Goal: Task Accomplishment & Management: Complete application form

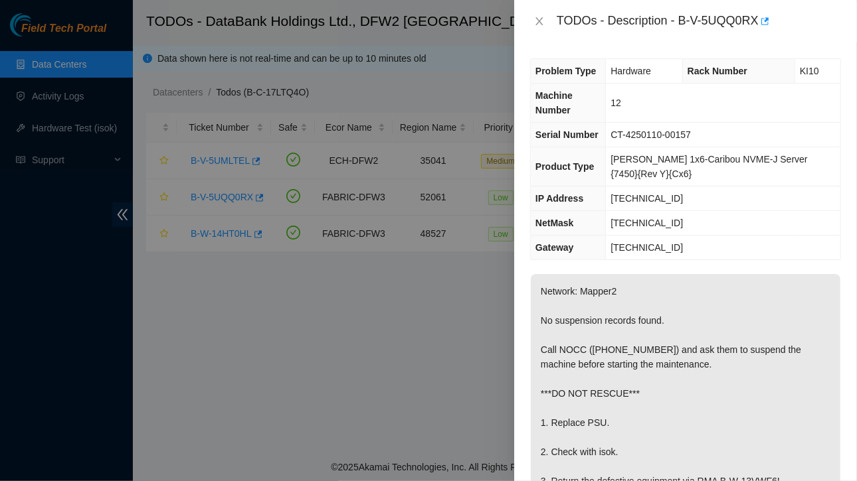
scroll to position [1, 0]
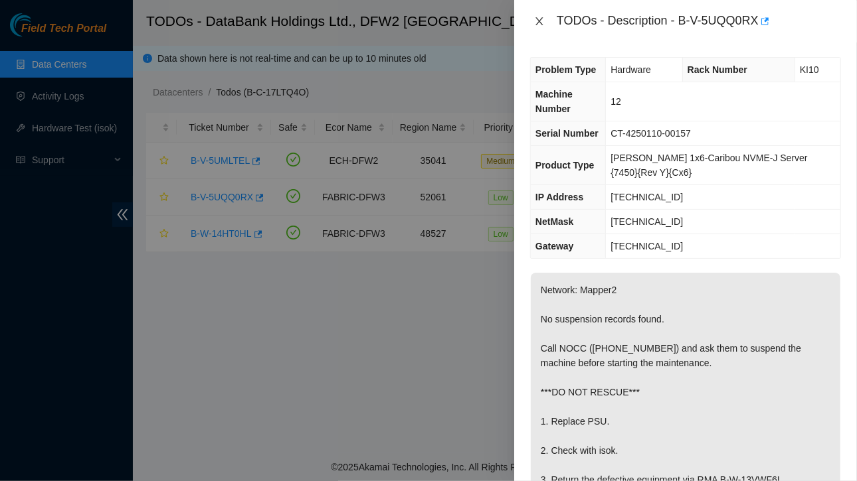
click at [539, 19] on icon "close" at bounding box center [539, 21] width 11 height 11
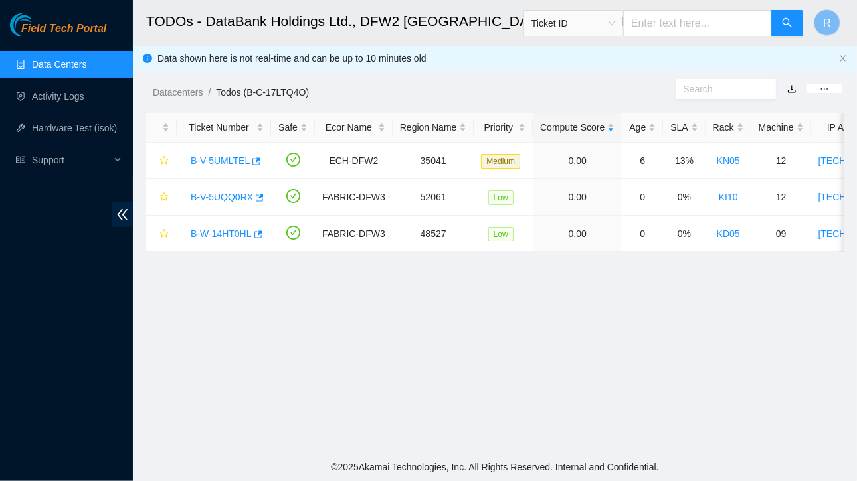
click at [476, 326] on main "TODOs - DataBank Holdings Ltd., DFW2 Richardson, TX Ticket ID R Data shown here…" at bounding box center [495, 227] width 724 height 454
click at [227, 199] on link "B-V-5UQQ0RX" at bounding box center [222, 197] width 62 height 11
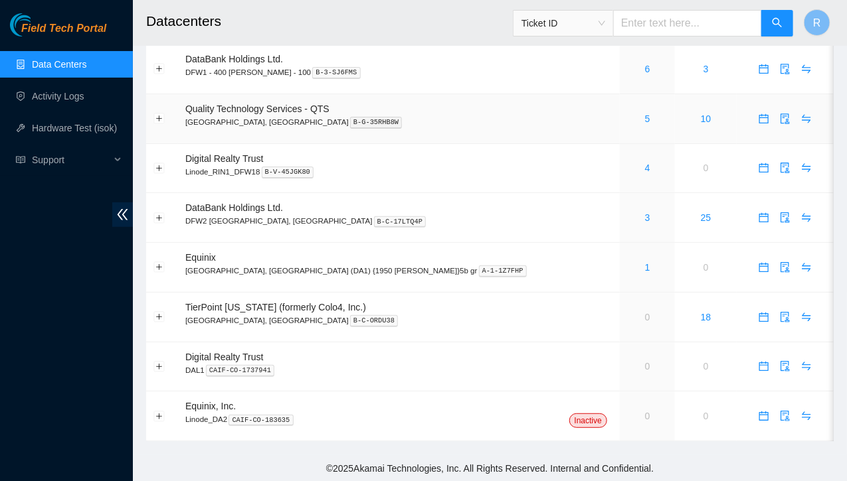
scroll to position [44, 0]
click at [645, 222] on link "3" at bounding box center [647, 218] width 5 height 11
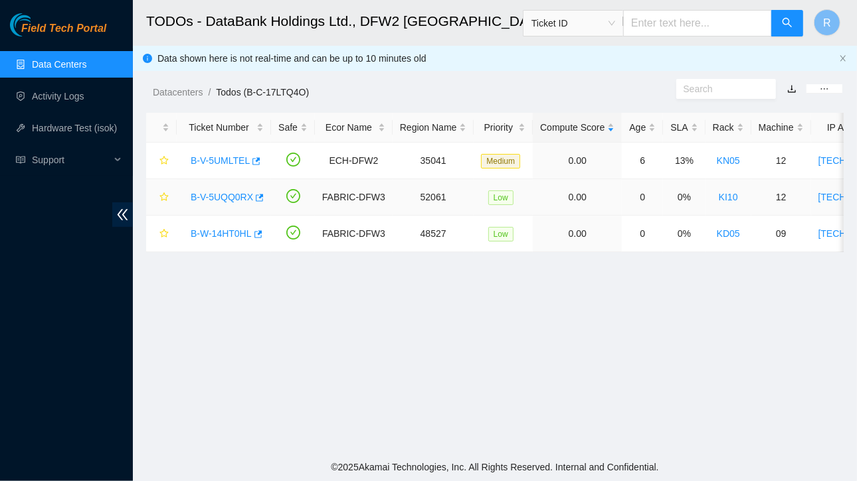
click at [242, 198] on link "B-V-5UQQ0RX" at bounding box center [222, 197] width 62 height 11
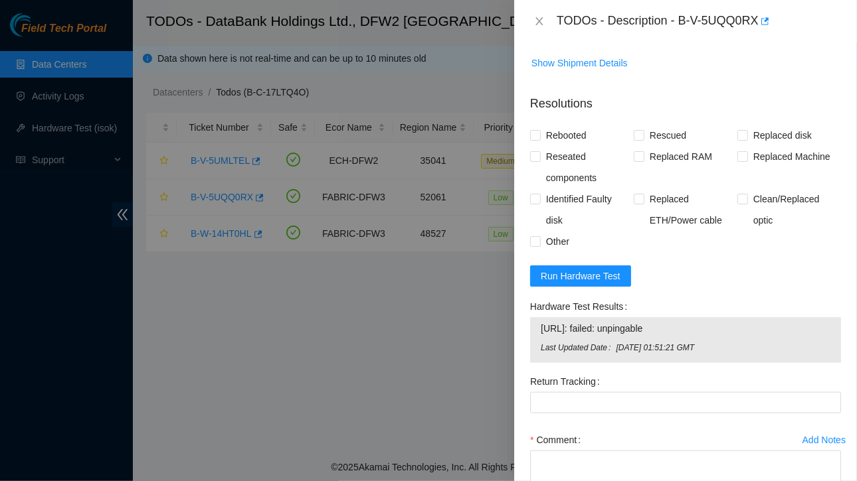
scroll to position [936, 0]
click at [584, 270] on span "Run Hardware Test" at bounding box center [581, 277] width 80 height 15
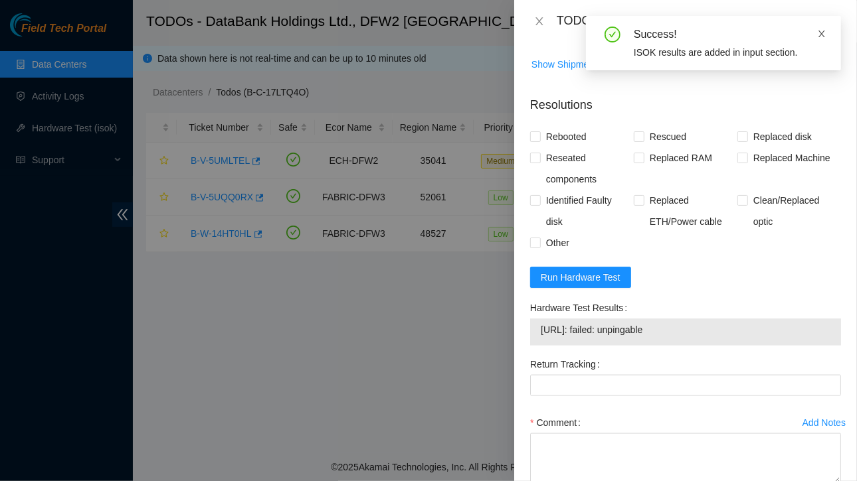
click at [822, 37] on icon "close" at bounding box center [821, 33] width 9 height 9
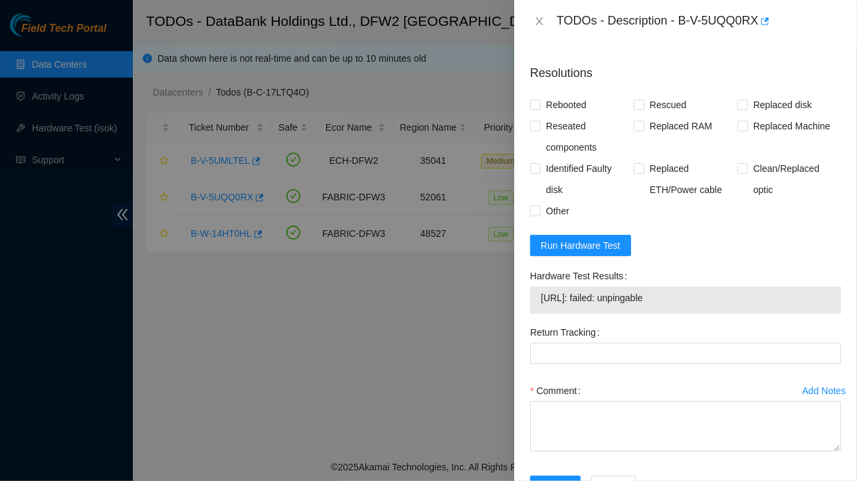
scroll to position [972, 0]
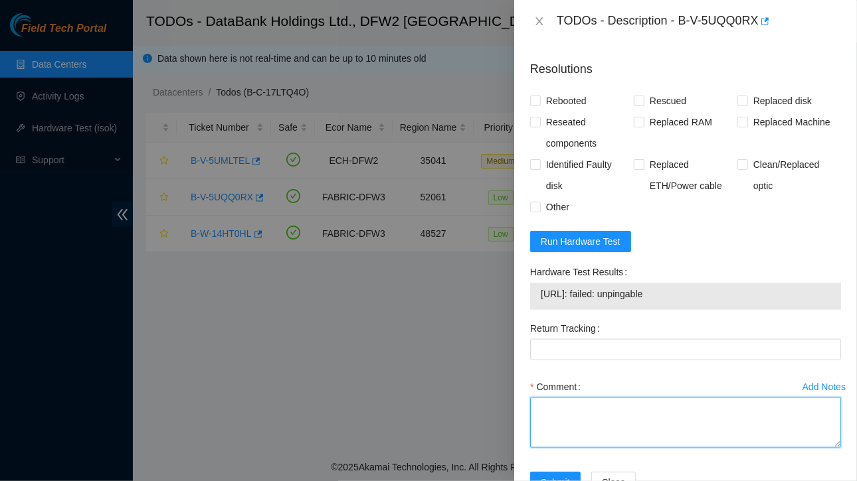
click at [584, 398] on textarea "Comment" at bounding box center [685, 423] width 311 height 50
paste textarea "Ticket :B-V-5UQQ0RX Service Order: B-W-13VWF68 Tracking Numbers: 392477930031 R…"
click at [537, 398] on textarea "Ticket :B-V-5UQQ0RX Service Order: B-W-13VWF68 Tracking Numbers: 392477930031 R…" at bounding box center [685, 423] width 311 height 50
click at [613, 398] on textarea "We replace the Ticket : B-V-5UQQ0RX Service Order: B-W-13VWF68 Tracking Numbers…" at bounding box center [685, 423] width 311 height 50
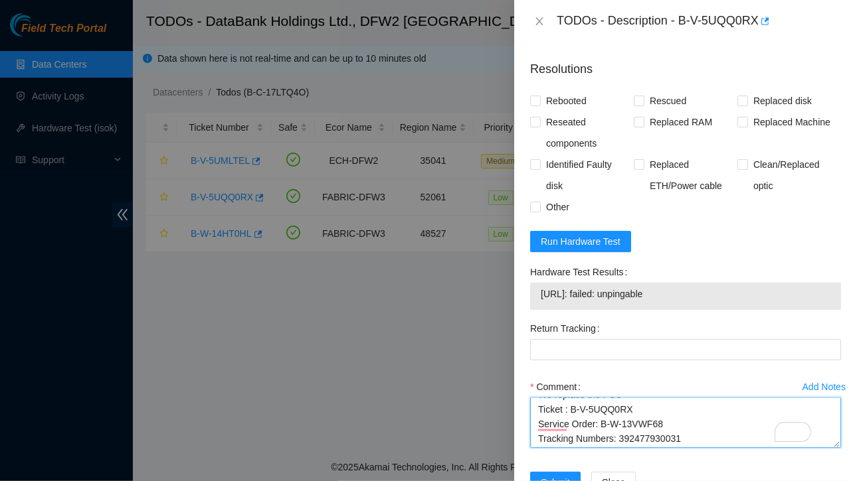
scroll to position [14, 0]
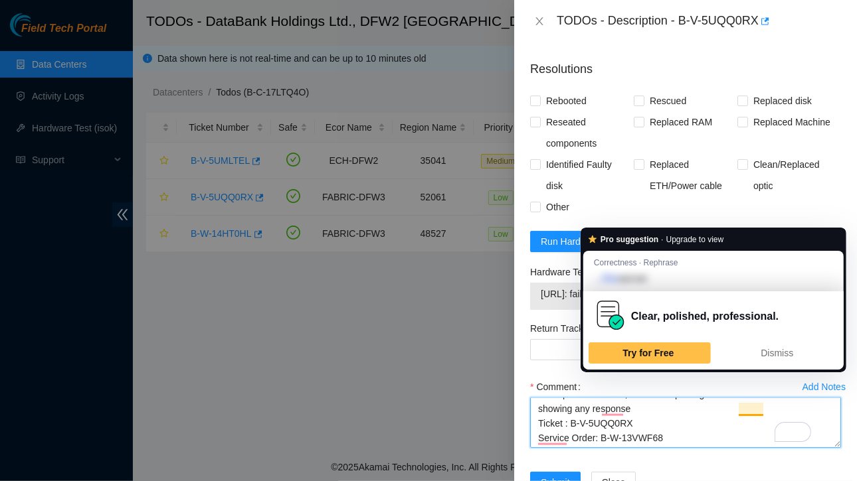
click at [708, 402] on textarea "We replace the PSU , but after replacing the PSU server is still not showing an…" at bounding box center [685, 423] width 311 height 50
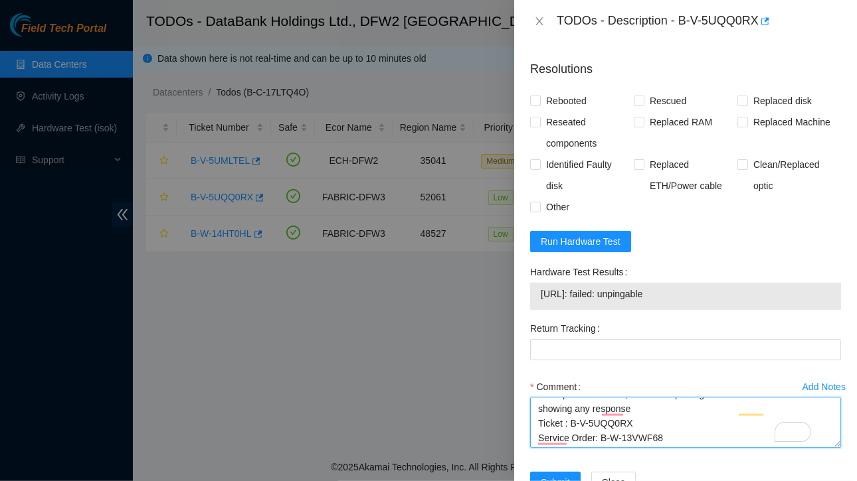
click at [636, 398] on textarea "We replace the PSU , but after replacing the PSU server is still not showing an…" at bounding box center [685, 423] width 311 height 50
click at [730, 398] on textarea "We replace the PSU , but after replacing the PSU server is still not showing an…" at bounding box center [685, 423] width 311 height 50
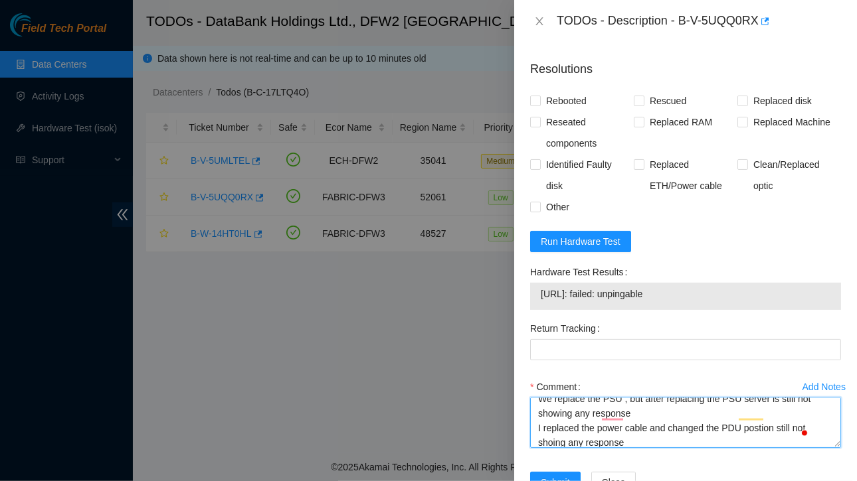
scroll to position [9, 0]
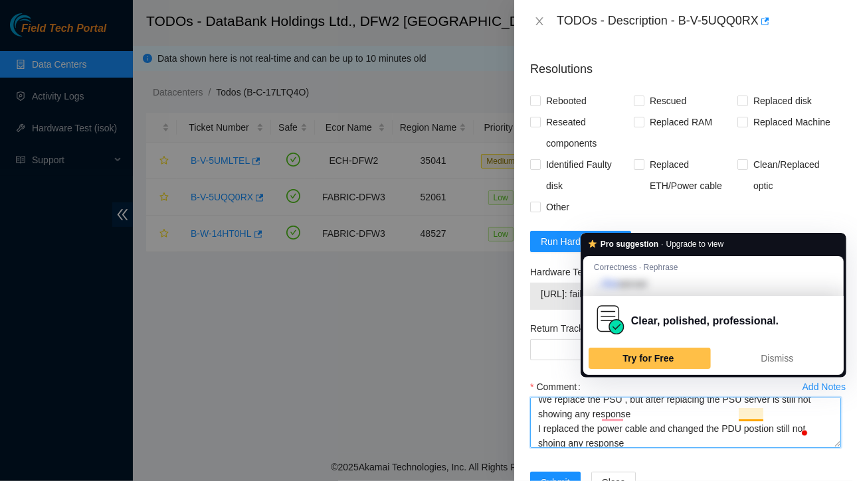
click at [728, 398] on textarea "We replace the PSU , but after replacing the PSU server is still not showing an…" at bounding box center [685, 423] width 311 height 50
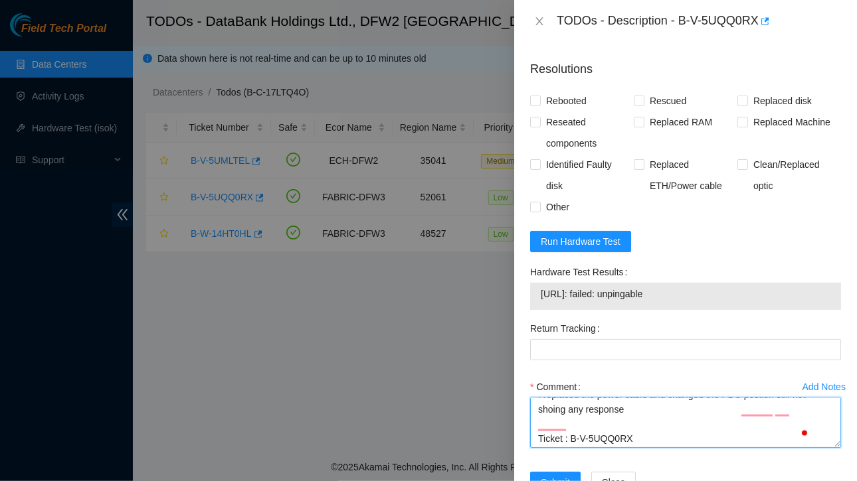
scroll to position [43, 0]
click at [597, 406] on textarea "We replace the PSU , but after replacing the PSU server is still not showing an…" at bounding box center [685, 423] width 311 height 50
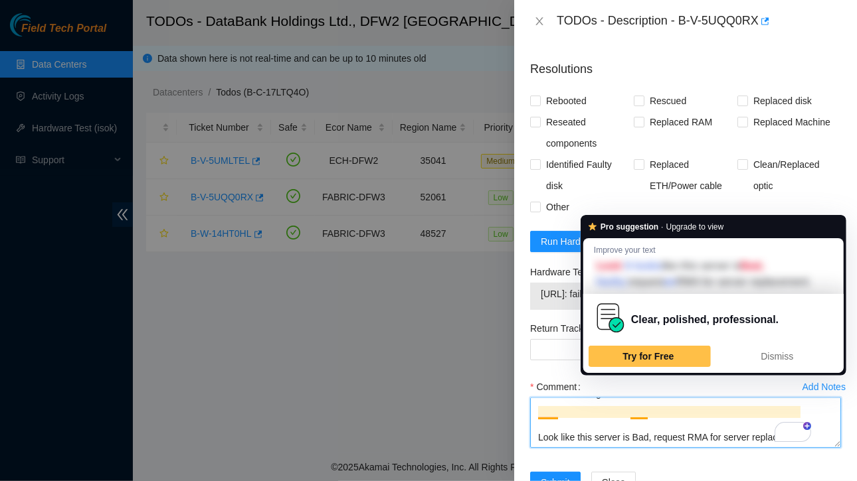
click at [642, 398] on textarea "We replace the PSU , but after replacing the PSU server is still not showing an…" at bounding box center [685, 423] width 311 height 50
click at [643, 398] on textarea "We replace the PSU , but after replacing the PSU server is still not showing an…" at bounding box center [685, 423] width 311 height 50
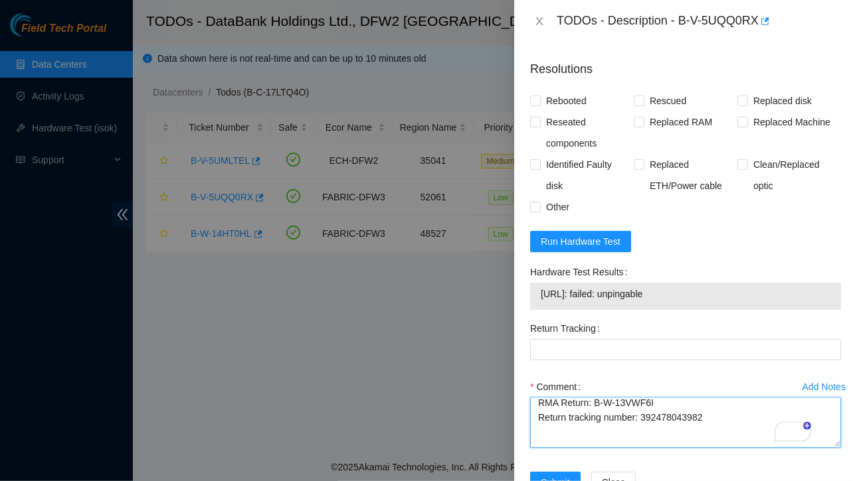
drag, startPoint x: 640, startPoint y: 401, endPoint x: 706, endPoint y: 400, distance: 65.8
click at [706, 400] on textarea "We replace the PSU , but after replacing the PSU server is still not showing an…" at bounding box center [685, 423] width 311 height 50
type textarea "We replace the PSU , but after replacing the PSU server is still not showing an…"
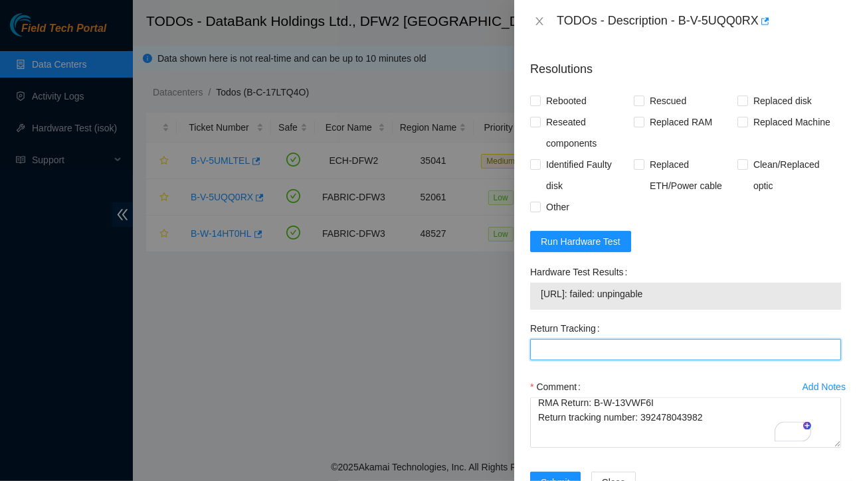
click at [578, 339] on Tracking "Return Tracking" at bounding box center [685, 349] width 311 height 21
paste Tracking "392478043982"
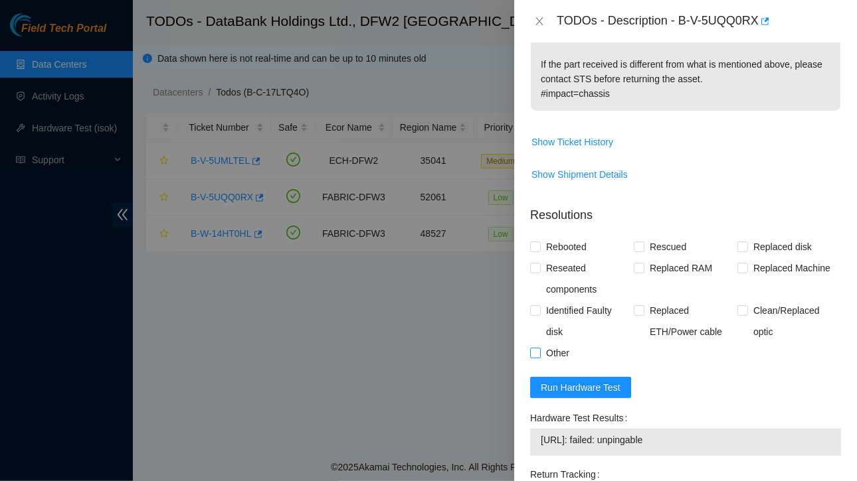
type Tracking "392478043982"
click at [539, 348] on span at bounding box center [535, 353] width 11 height 11
click at [539, 348] on input "Other" at bounding box center [534, 352] width 9 height 9
checkbox input "true"
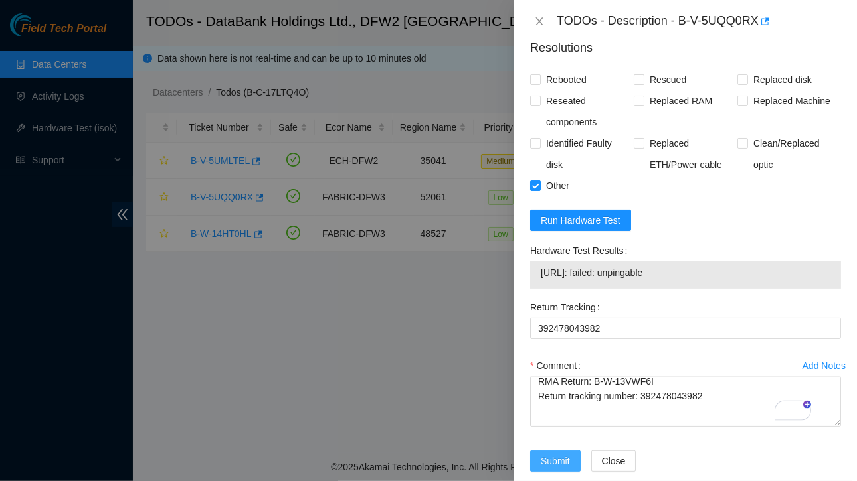
click at [553, 454] on span "Submit" at bounding box center [555, 461] width 29 height 15
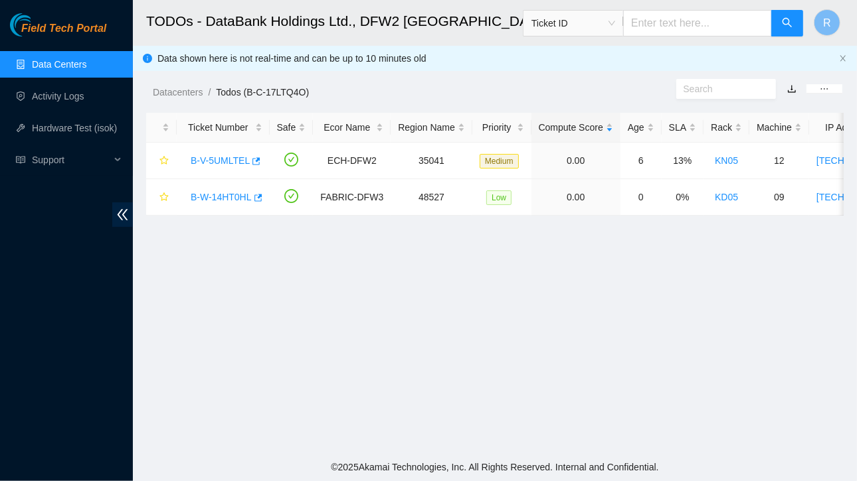
scroll to position [392, 0]
click at [624, 99] on ol "Datacenters / Todos (B-C-17LTQ4O) /" at bounding box center [414, 92] width 523 height 15
click at [230, 196] on link "B-W-14HT0HL" at bounding box center [221, 197] width 61 height 11
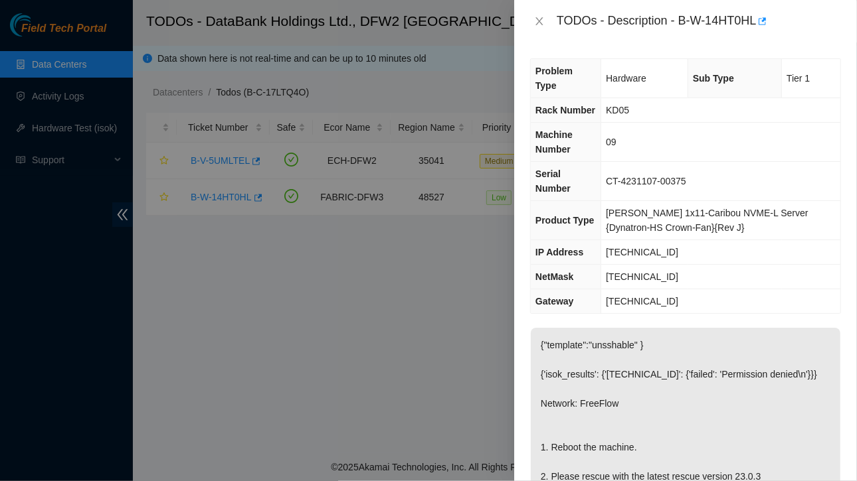
scroll to position [4, 0]
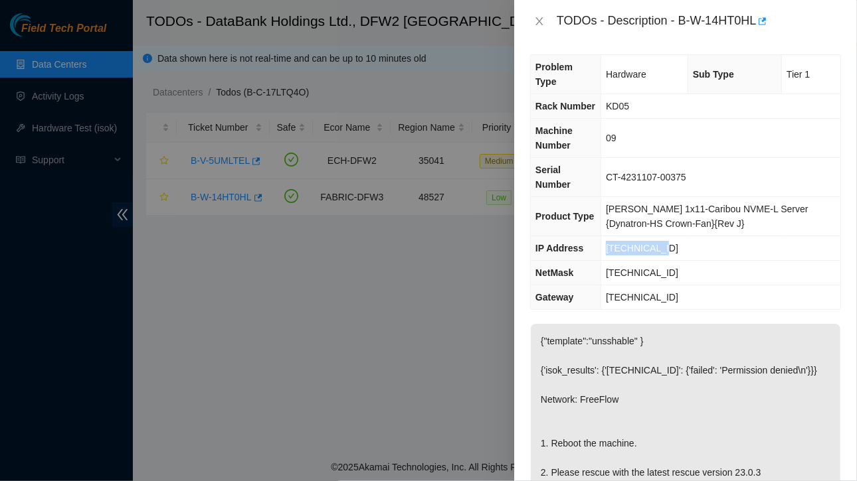
drag, startPoint x: 610, startPoint y: 214, endPoint x: 680, endPoint y: 221, distance: 70.8
click at [680, 236] on td "[TECHNICAL_ID]" at bounding box center [720, 248] width 239 height 25
copy span "[TECHNICAL_ID]"
click at [672, 261] on td "[TECHNICAL_ID]" at bounding box center [720, 273] width 239 height 25
drag, startPoint x: 611, startPoint y: 216, endPoint x: 678, endPoint y: 213, distance: 67.2
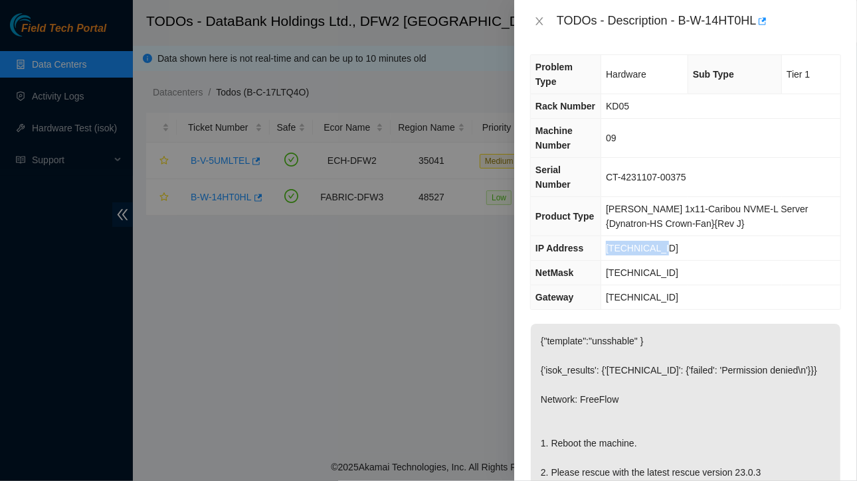
click at [678, 236] on td "[TECHNICAL_ID]" at bounding box center [720, 248] width 239 height 25
copy span "[TECHNICAL_ID]"
drag, startPoint x: 612, startPoint y: 241, endPoint x: 692, endPoint y: 238, distance: 80.4
click at [692, 261] on td "[TECHNICAL_ID]" at bounding box center [720, 273] width 239 height 25
copy span "[TECHNICAL_ID]"
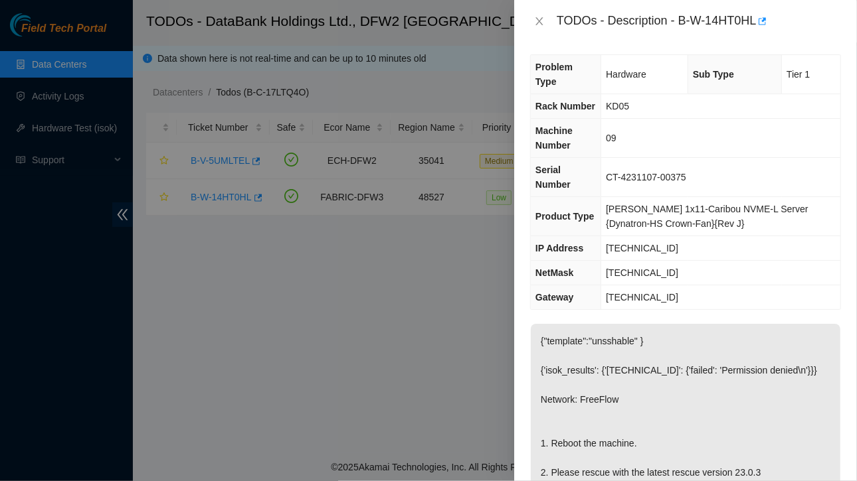
click at [384, 370] on div at bounding box center [428, 240] width 857 height 481
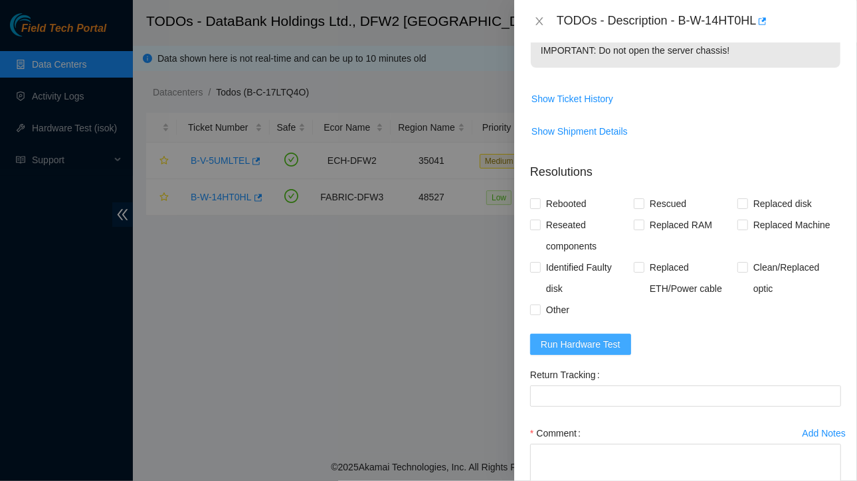
click at [576, 351] on button "Run Hardware Test" at bounding box center [580, 344] width 101 height 21
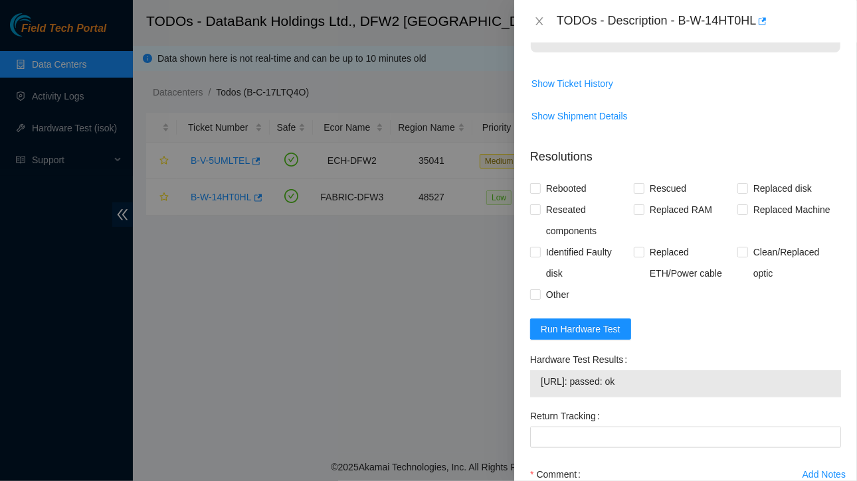
scroll to position [657, 0]
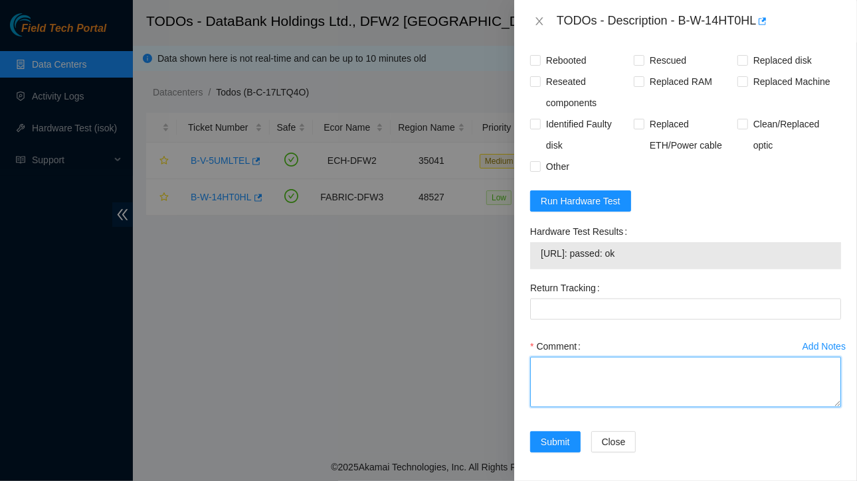
click at [580, 377] on textarea "Comment" at bounding box center [685, 382] width 311 height 50
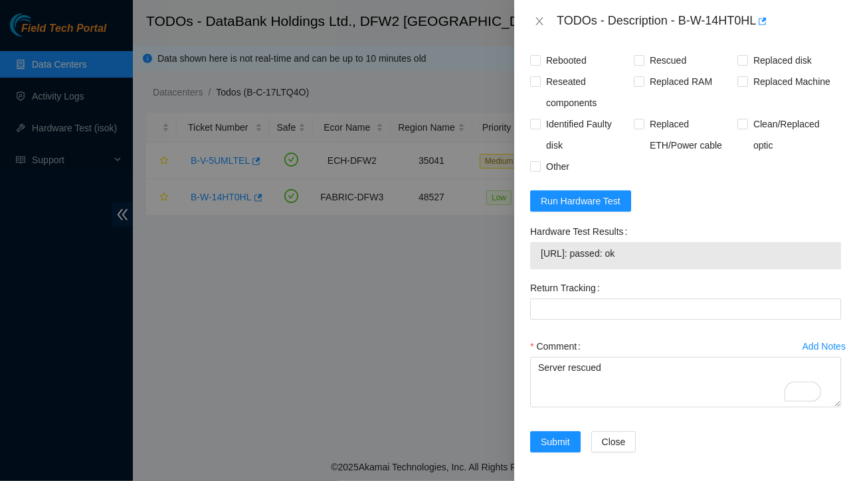
drag, startPoint x: 543, startPoint y: 250, endPoint x: 659, endPoint y: 254, distance: 116.9
click at [659, 254] on span "[URL]: passed: ok" at bounding box center [686, 253] width 290 height 15
copy span "[URL]: passed: ok"
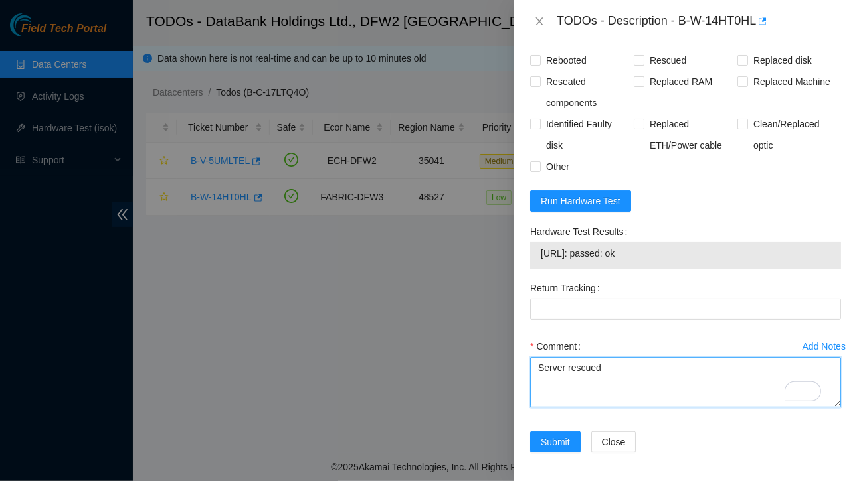
click at [614, 371] on textarea "Server rescued" at bounding box center [685, 382] width 311 height 50
paste textarea "[URL]: passed: ok"
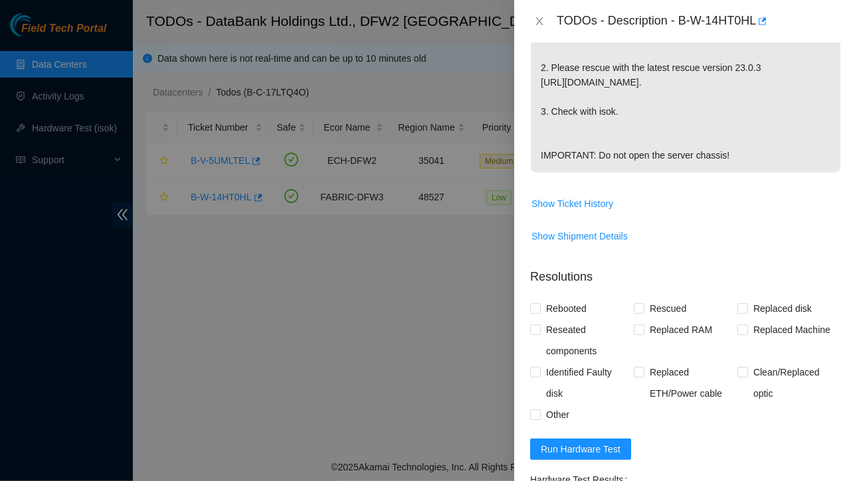
scroll to position [409, 0]
type textarea "Server rescued [URL]: passed: ok"
click at [535, 307] on input "Rebooted" at bounding box center [534, 308] width 9 height 9
checkbox input "true"
click at [537, 414] on input "Other" at bounding box center [534, 414] width 9 height 9
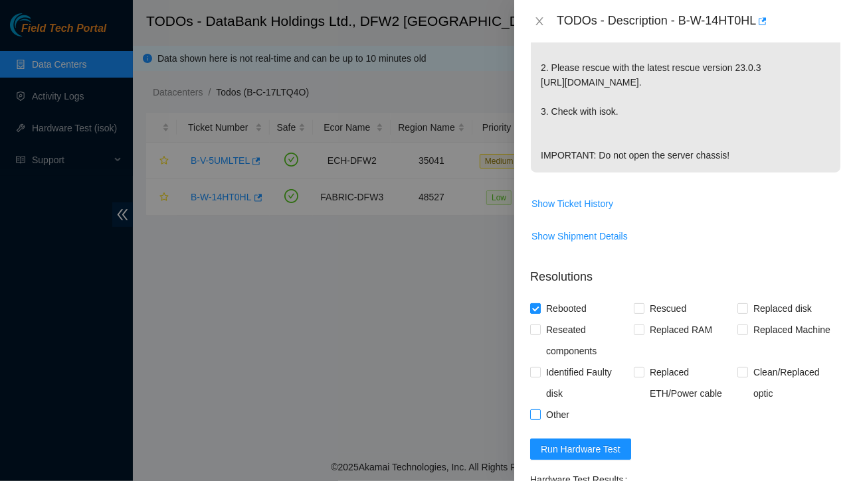
checkbox input "true"
click at [636, 304] on input "Rescued" at bounding box center [638, 308] width 9 height 9
checkbox input "true"
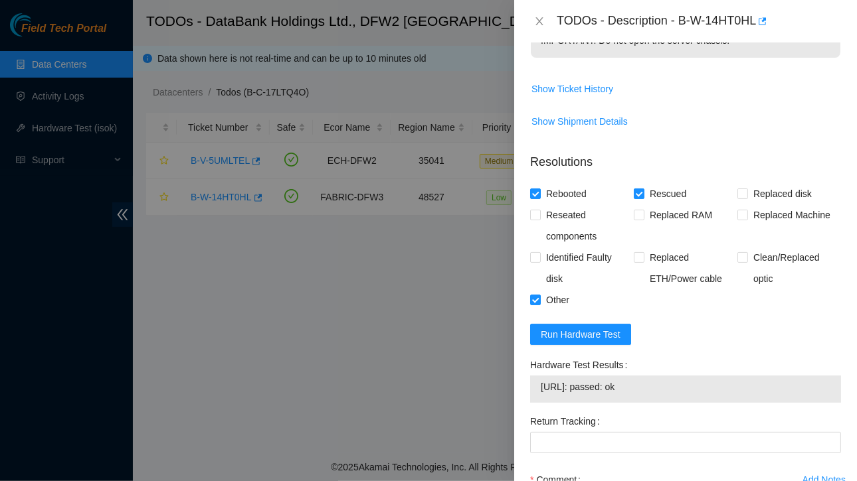
scroll to position [667, 0]
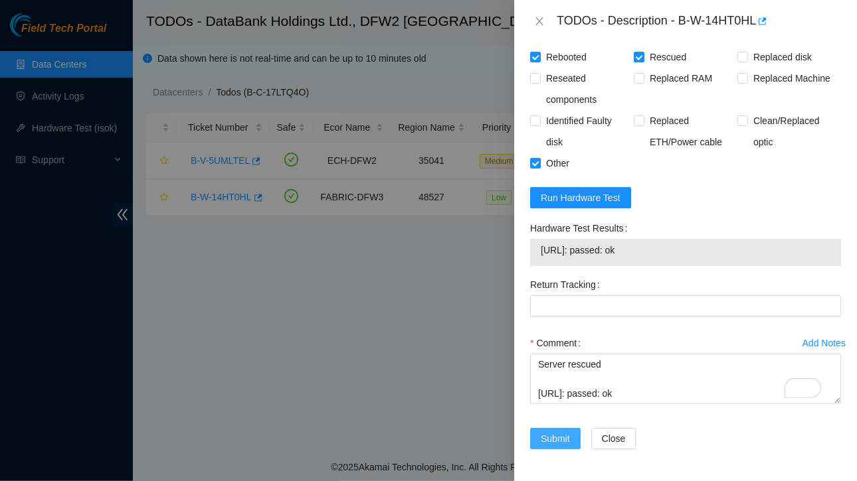
click at [556, 434] on span "Submit" at bounding box center [555, 439] width 29 height 15
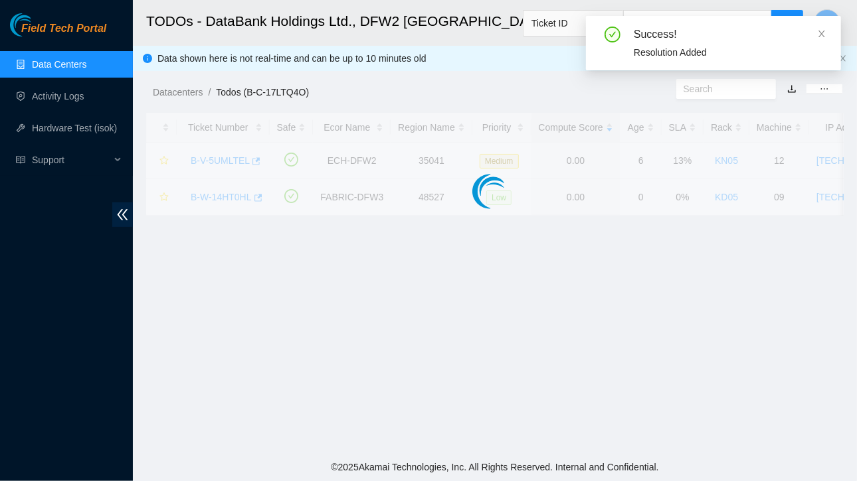
scroll to position [353, 0]
